Goal: Learn about a topic

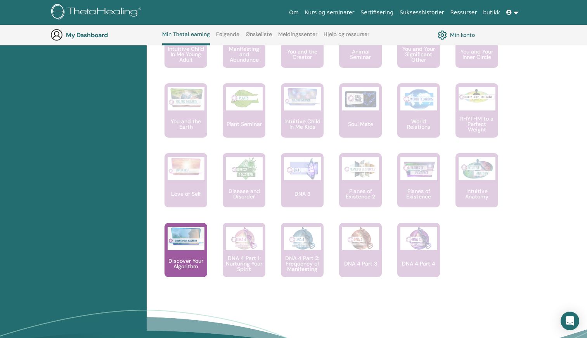
scroll to position [495, 0]
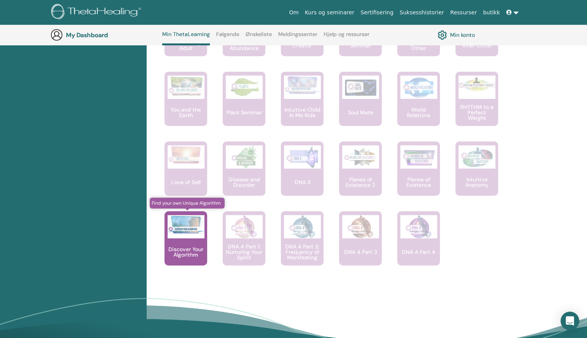
click at [186, 249] on p "Discover Your Algorithm" at bounding box center [186, 252] width 43 height 11
